Goal: Check status: Check status

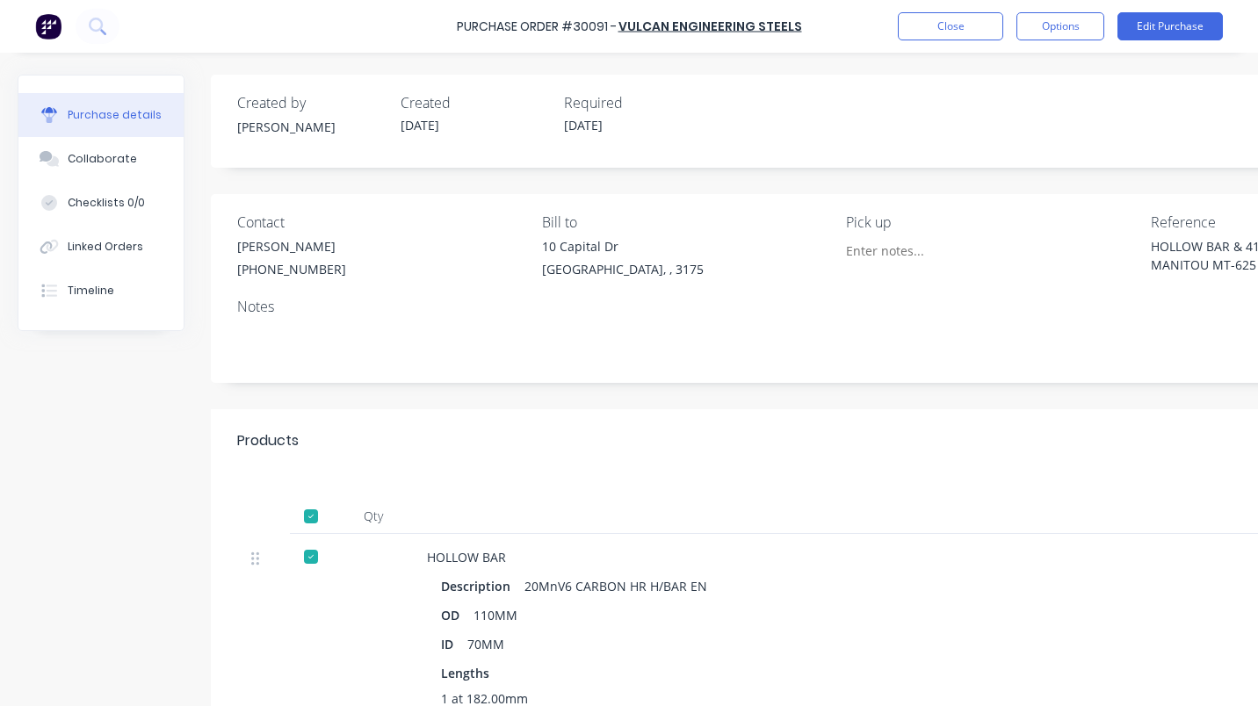
type textarea "x"
click at [926, 28] on button "Close" at bounding box center [950, 26] width 105 height 28
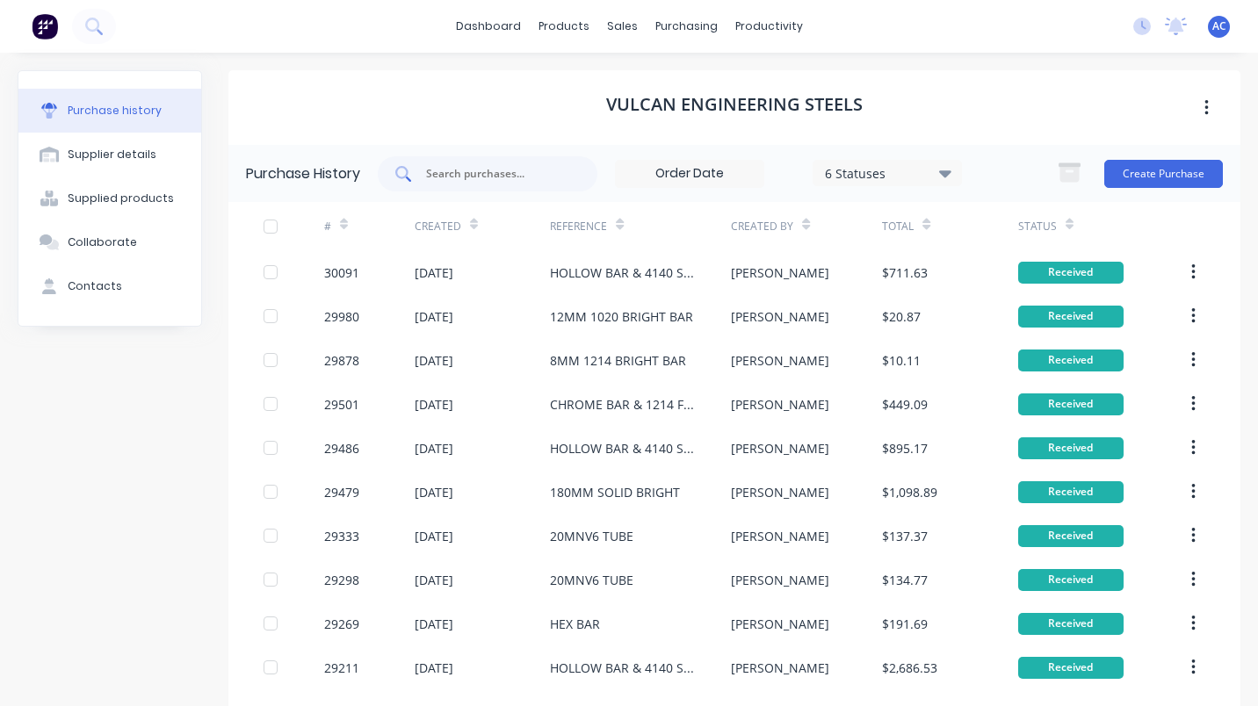
click at [434, 173] on input "text" at bounding box center [497, 174] width 146 height 18
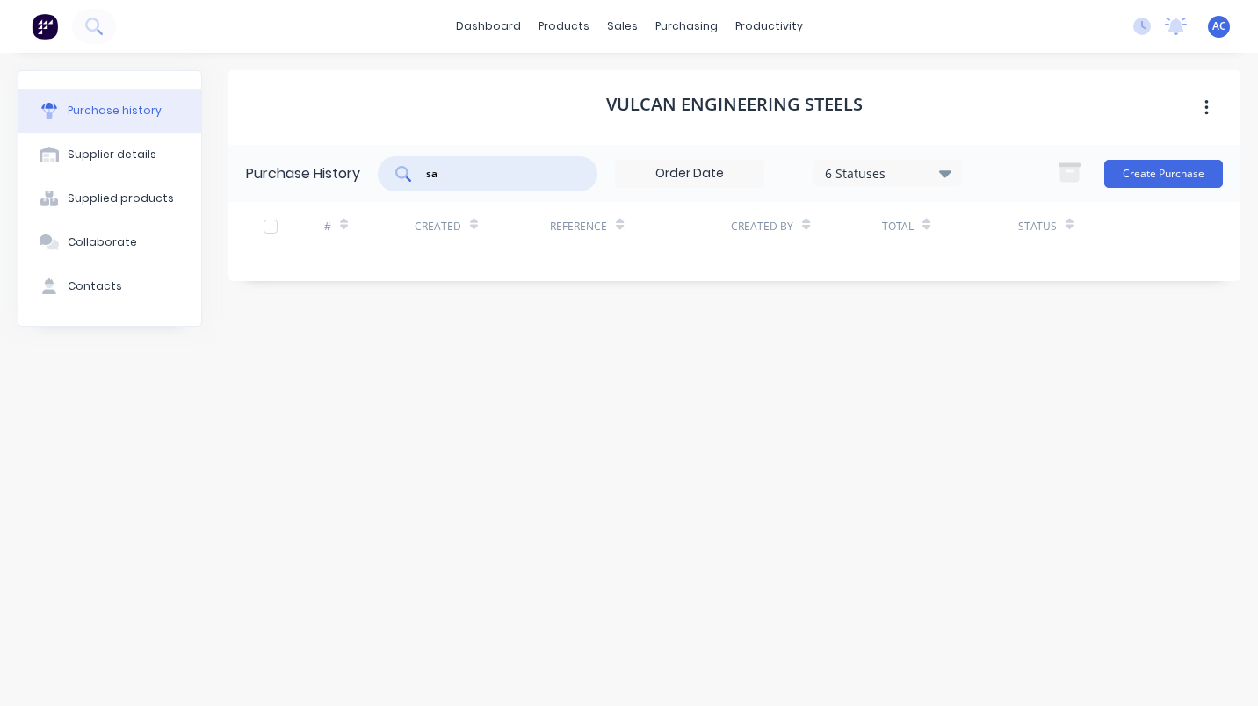
type input "s"
type input "3"
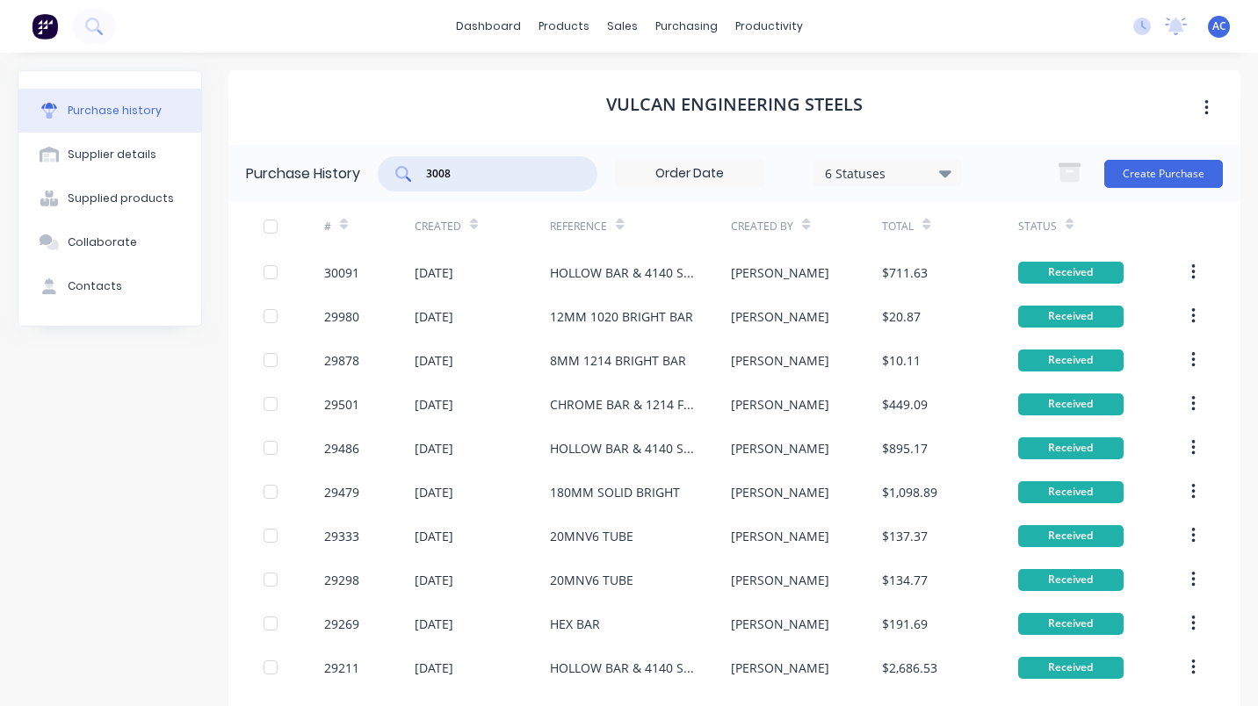
type input "30087"
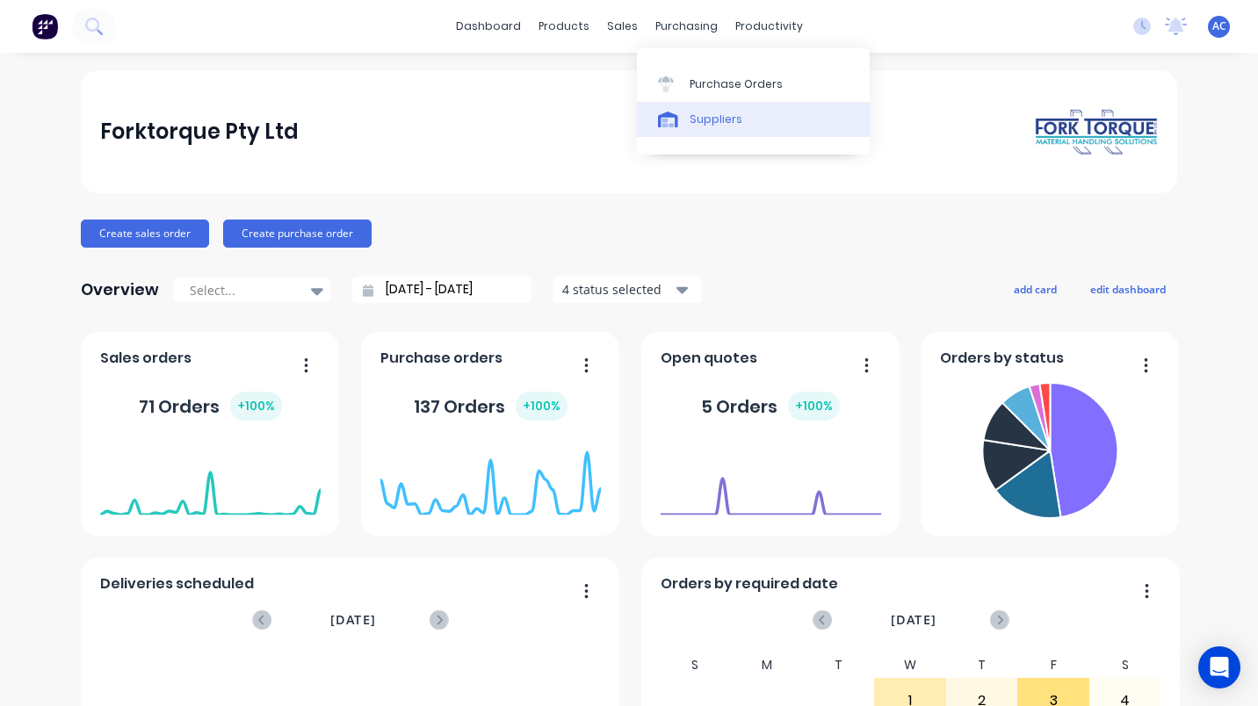
drag, startPoint x: 712, startPoint y: 79, endPoint x: 709, endPoint y: 111, distance: 31.7
click at [712, 79] on div "Purchase Orders" at bounding box center [736, 84] width 93 height 16
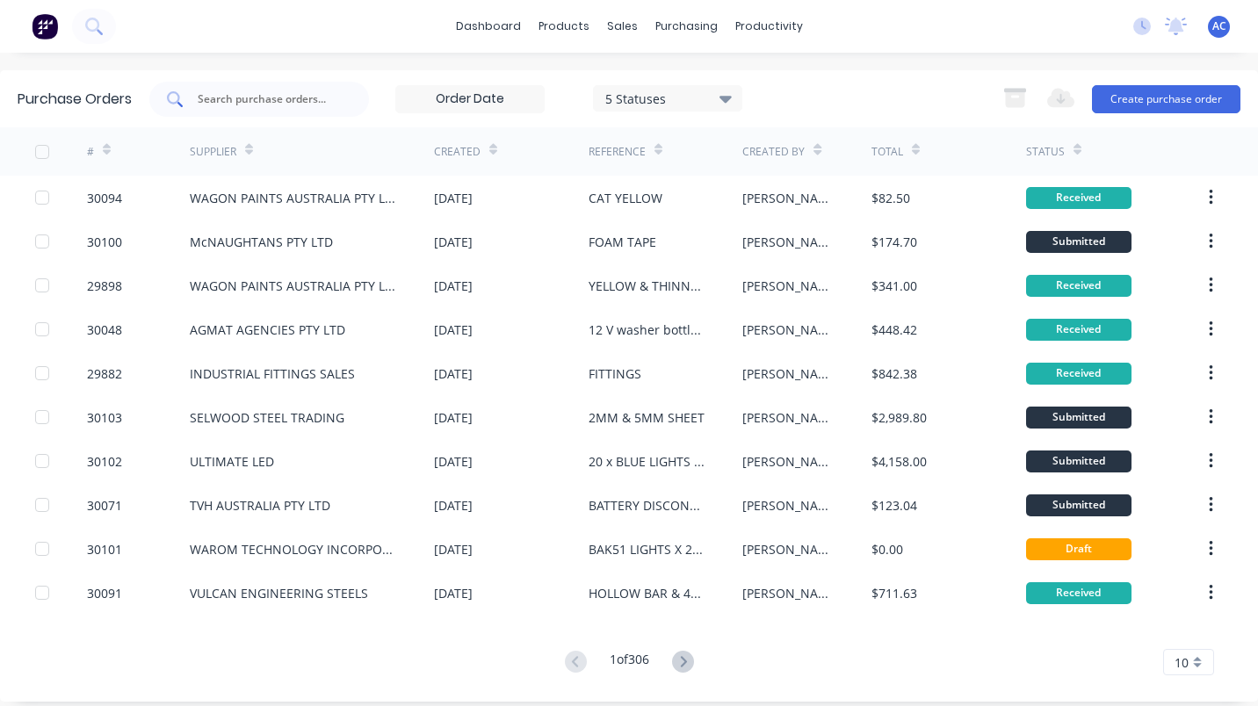
click at [253, 89] on div at bounding box center [259, 99] width 220 height 35
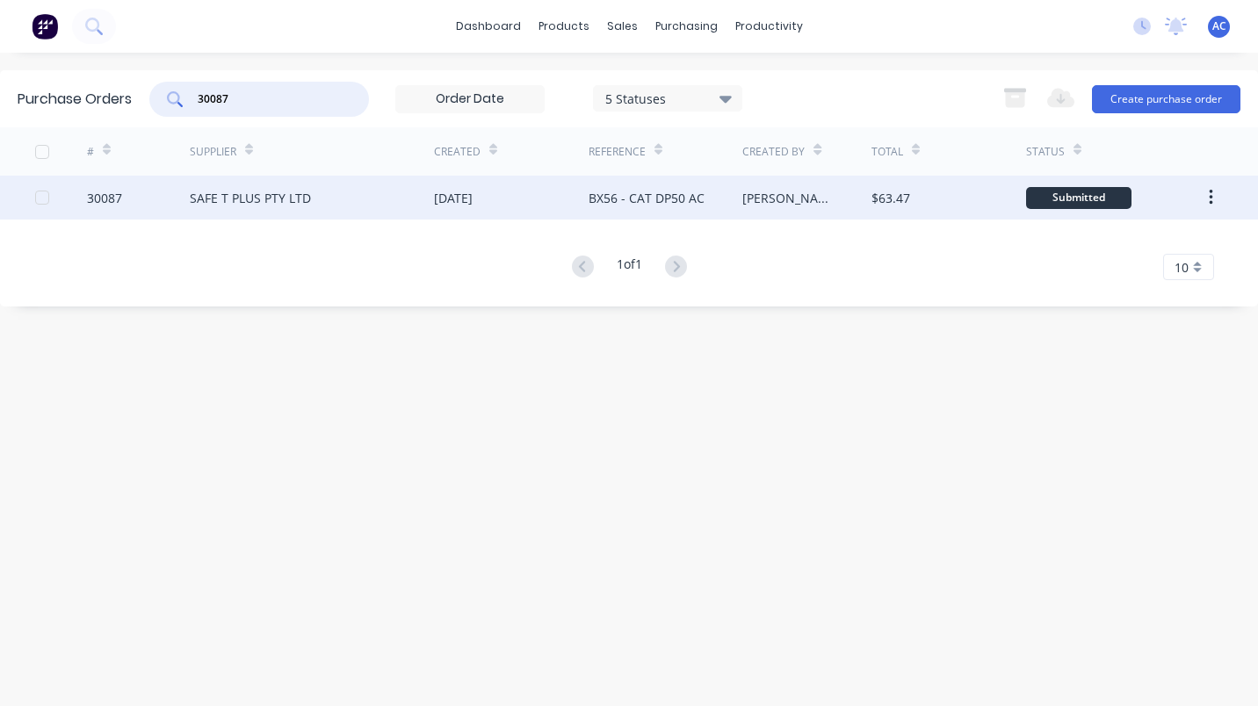
type input "30087"
click at [260, 196] on div "SAFE T PLUS PTY LTD" at bounding box center [250, 198] width 121 height 18
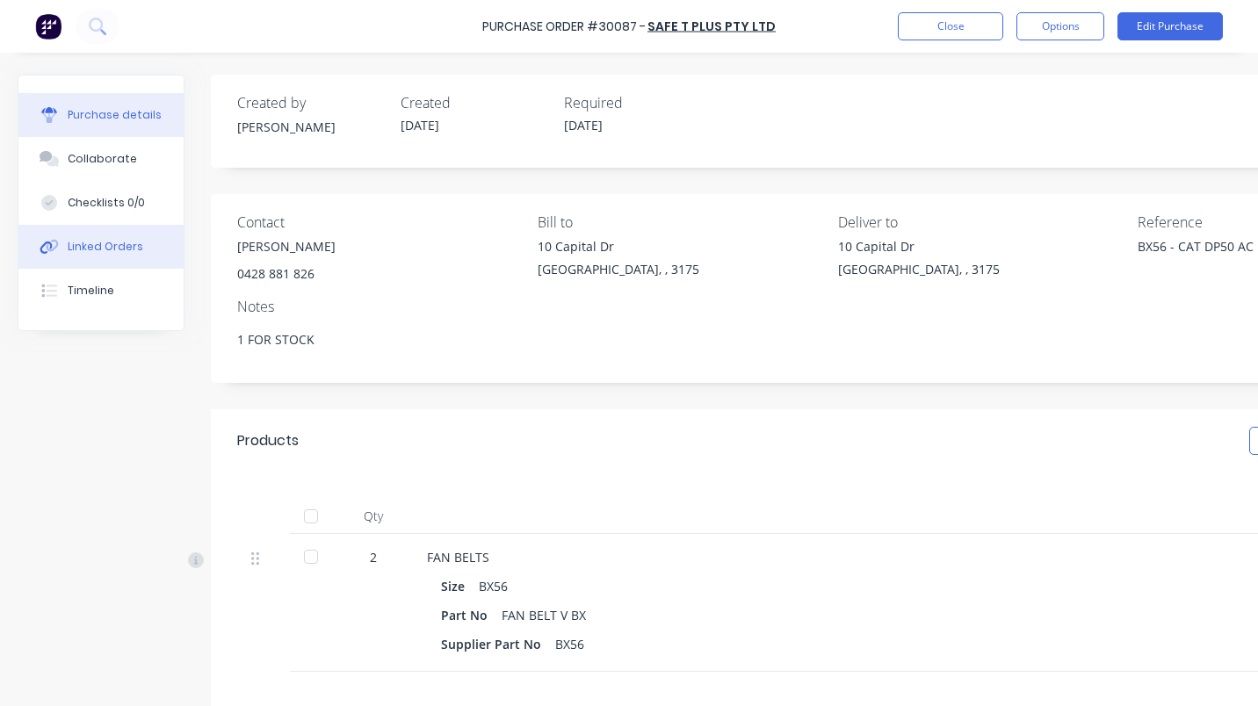
click at [82, 245] on div "Linked Orders" at bounding box center [106, 247] width 76 height 16
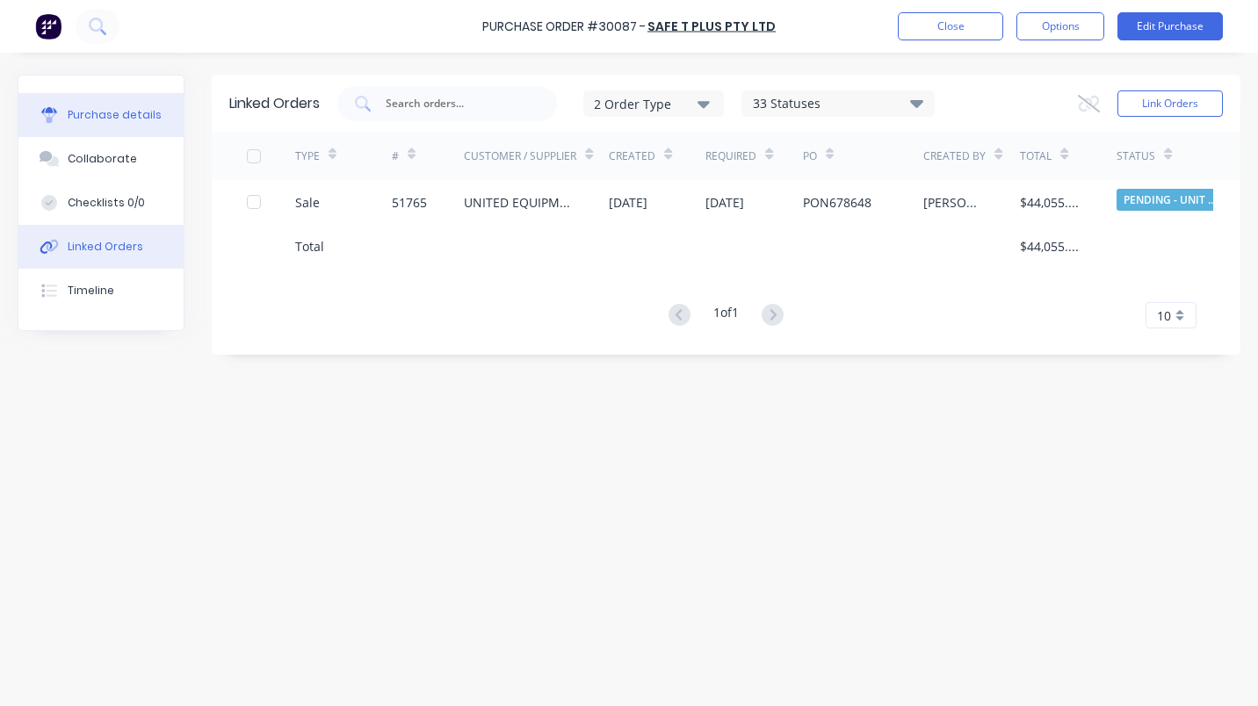
click at [113, 119] on div "Purchase details" at bounding box center [115, 115] width 94 height 16
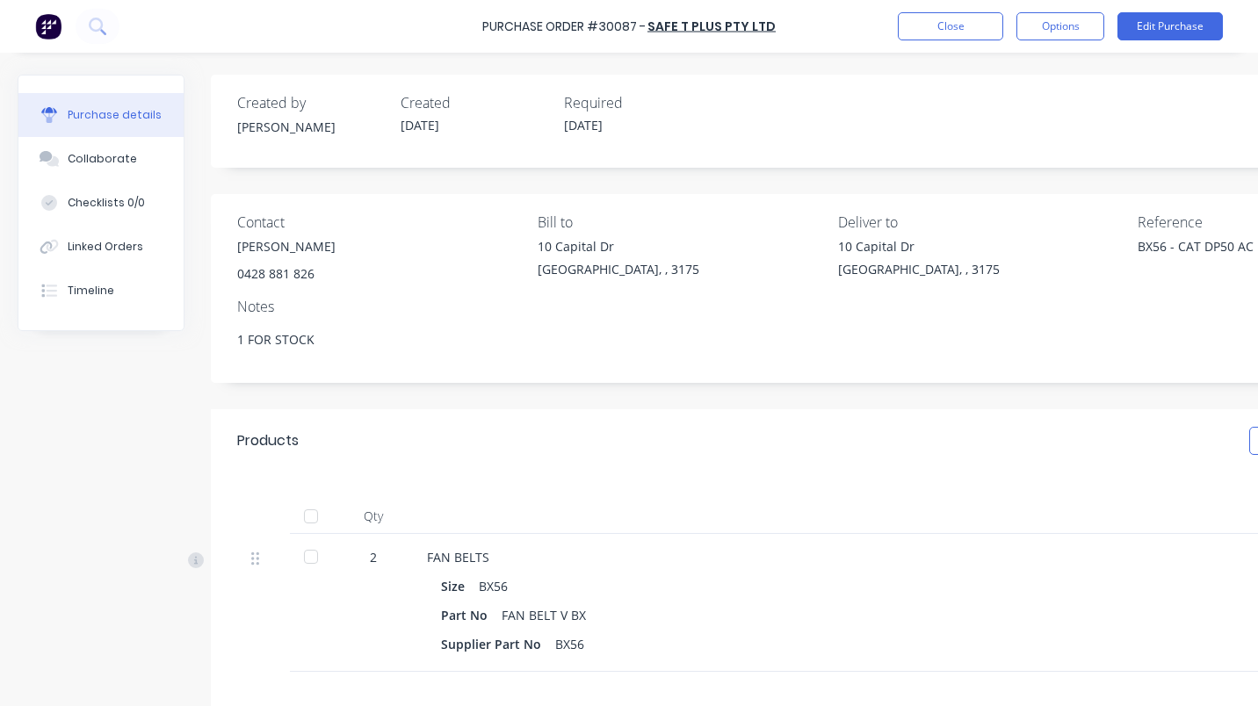
click at [309, 553] on div at bounding box center [310, 556] width 35 height 35
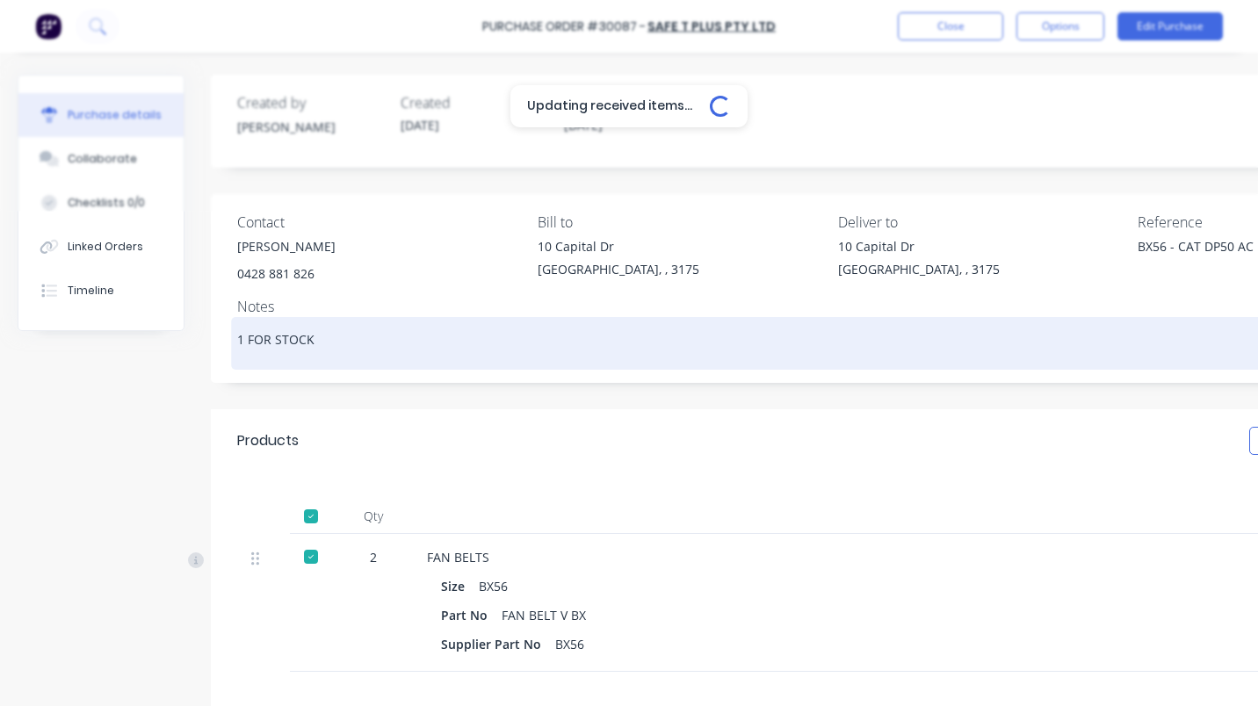
type textarea "x"
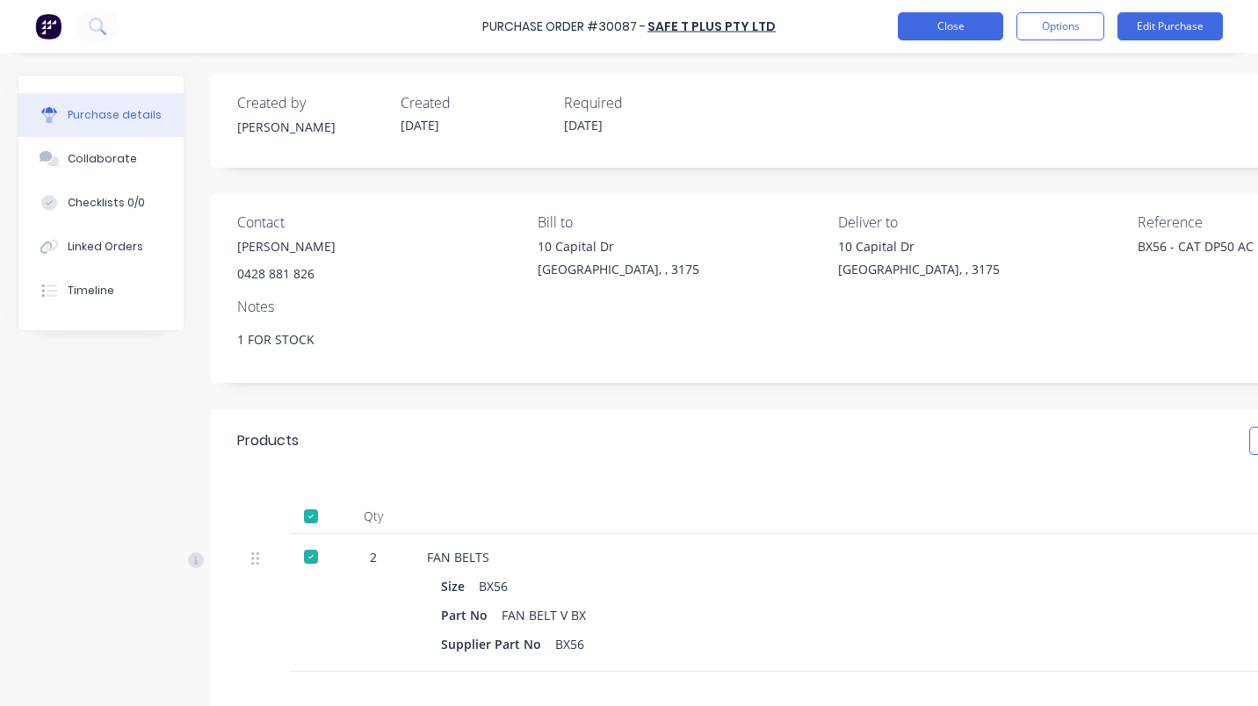
click at [964, 23] on button "Close" at bounding box center [950, 26] width 105 height 28
